Goal: Find specific page/section: Locate a particular part of the current website

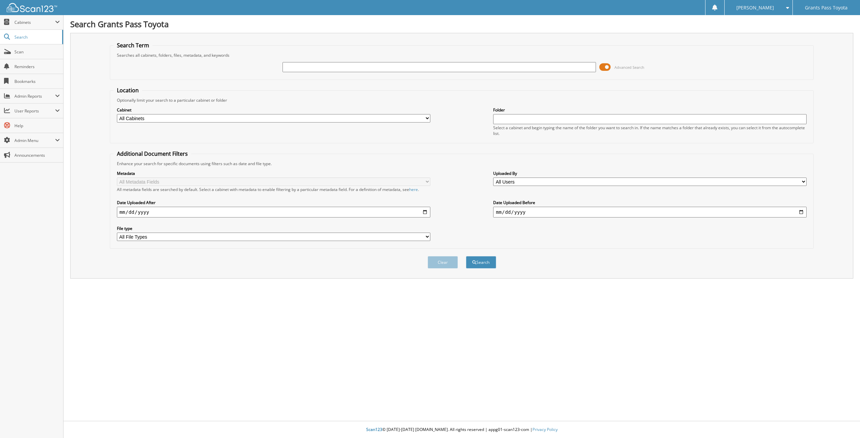
drag, startPoint x: 374, startPoint y: 67, endPoint x: 375, endPoint y: 73, distance: 5.9
click at [374, 68] on input "text" at bounding box center [438, 67] width 313 height 10
type input "[US_VEHICLE_IDENTIFICATION_NUMBER]"
click at [466, 256] on button "Search" at bounding box center [481, 262] width 30 height 12
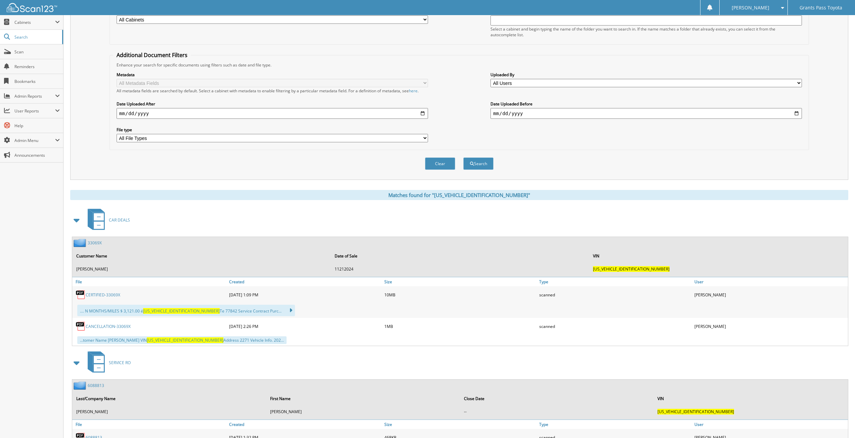
scroll to position [168, 0]
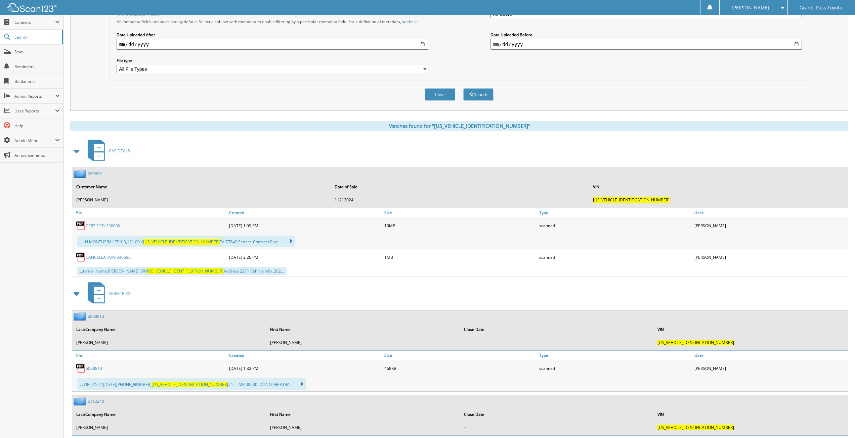
click at [117, 257] on link "CANCELLATION-33069X" at bounding box center [108, 258] width 45 height 6
click at [110, 225] on link "CERTIFIED-33069X" at bounding box center [103, 226] width 35 height 6
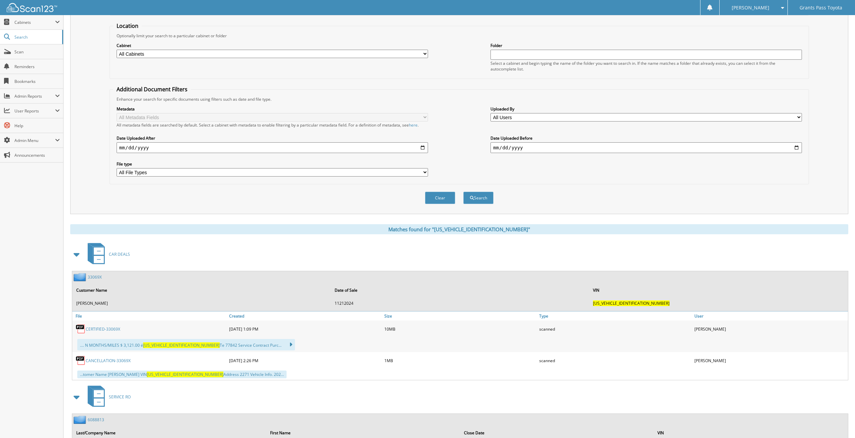
scroll to position [0, 0]
